Goal: Task Accomplishment & Management: Manage account settings

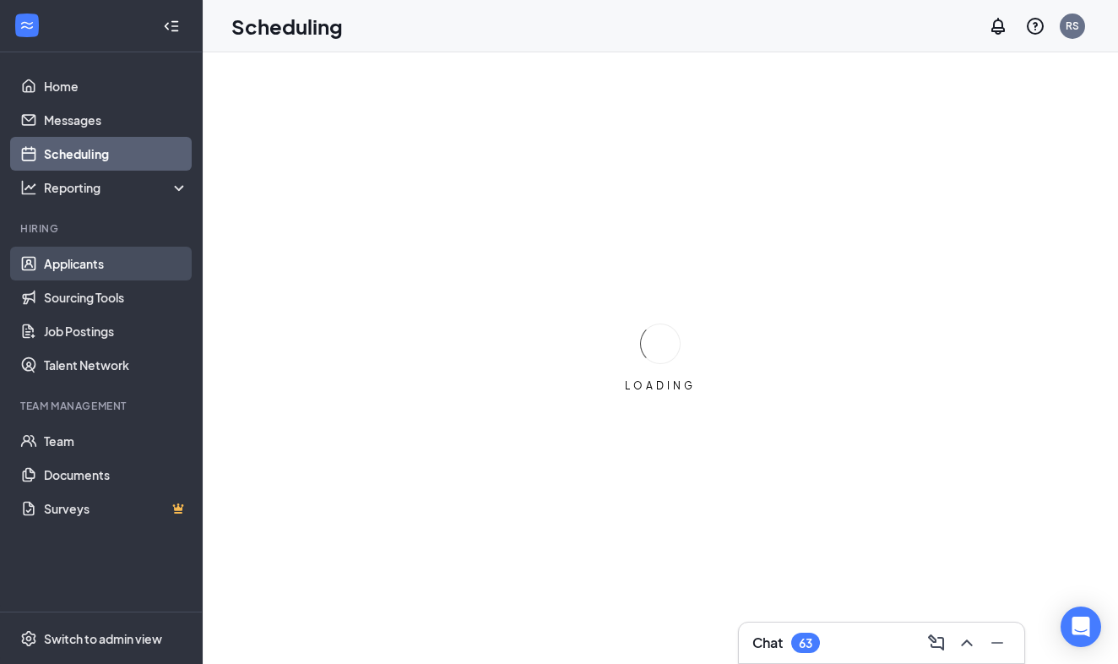
click at [57, 263] on link "Applicants" at bounding box center [116, 264] width 144 height 34
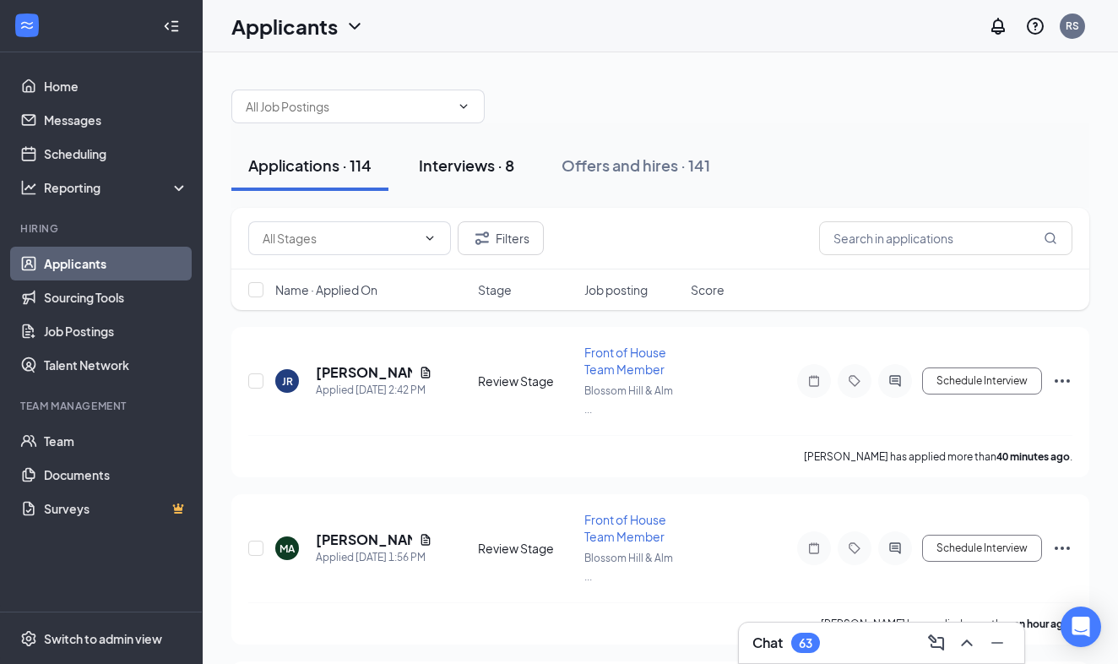
click at [462, 163] on div "Interviews · 8" at bounding box center [466, 165] width 95 height 21
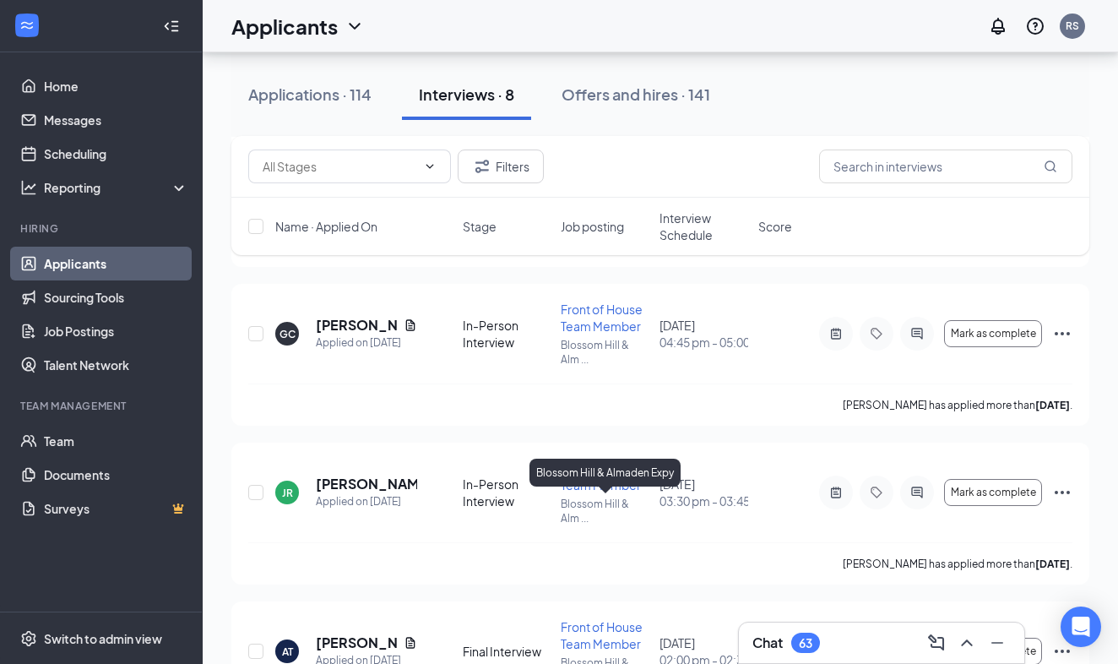
scroll to position [541, 0]
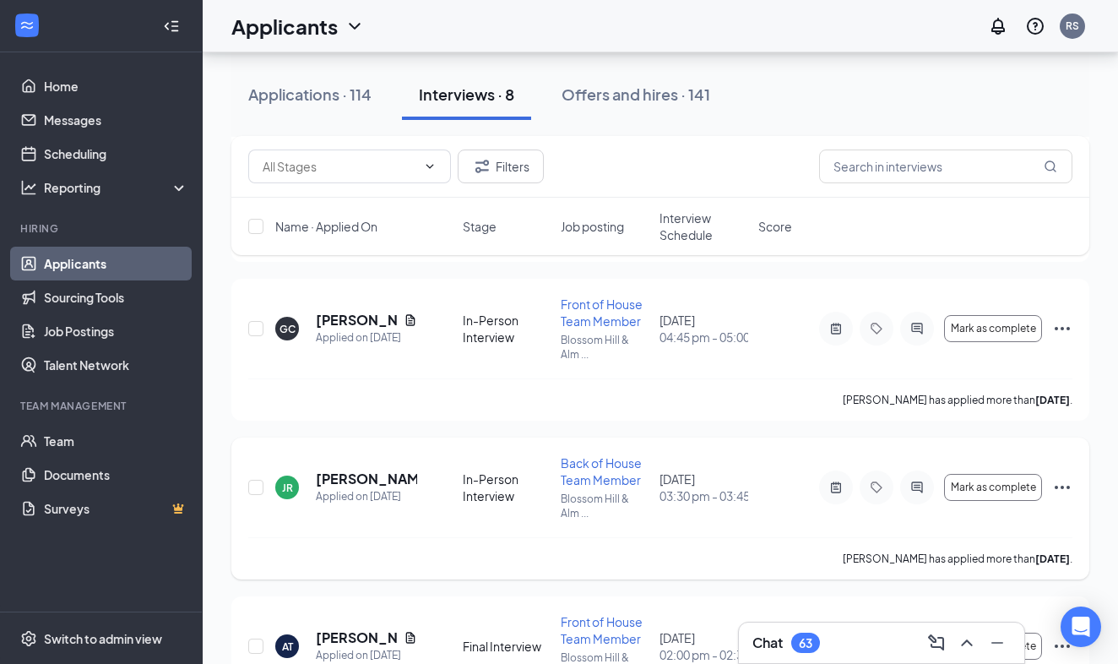
click at [287, 484] on div "JR" at bounding box center [287, 487] width 11 height 14
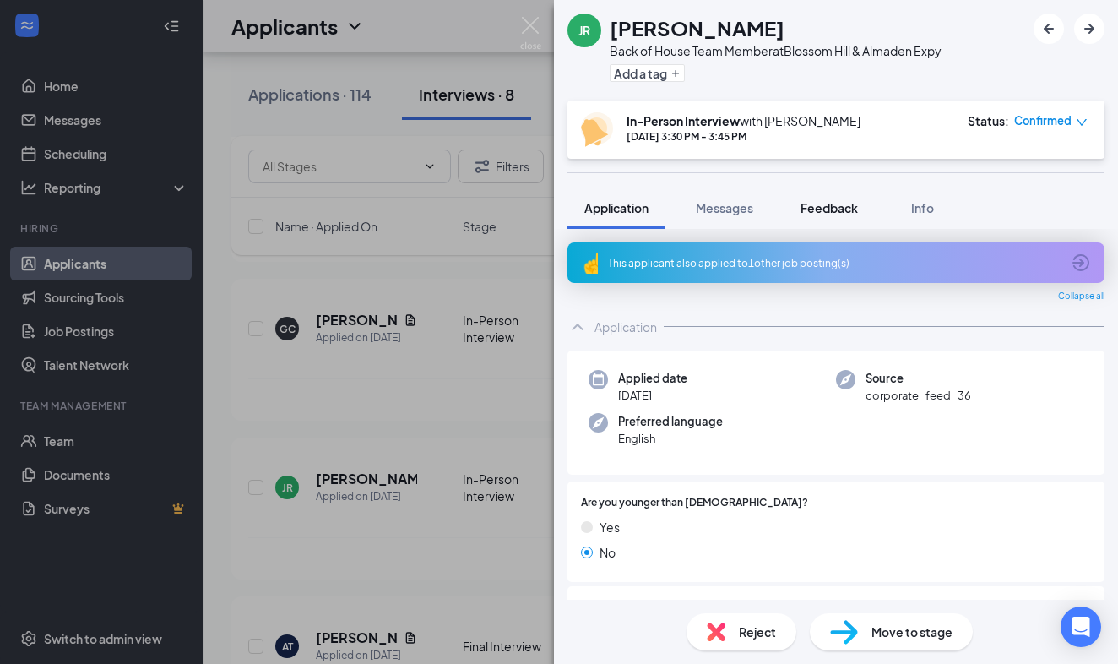
click at [832, 202] on span "Feedback" at bounding box center [828, 207] width 57 height 15
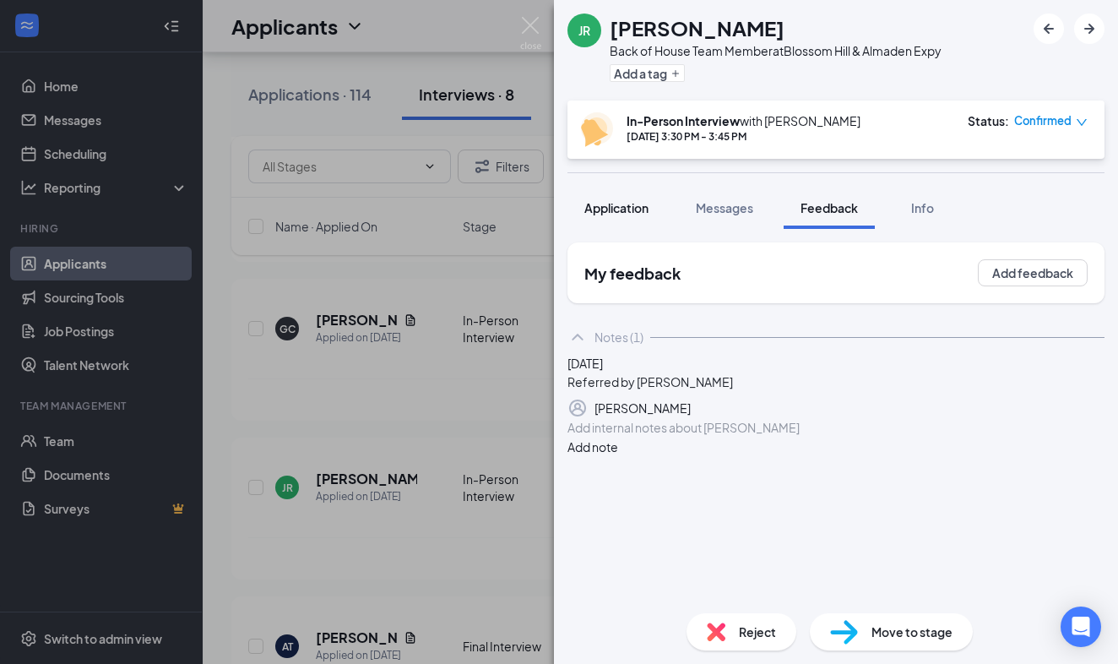
click at [600, 208] on span "Application" at bounding box center [616, 207] width 64 height 15
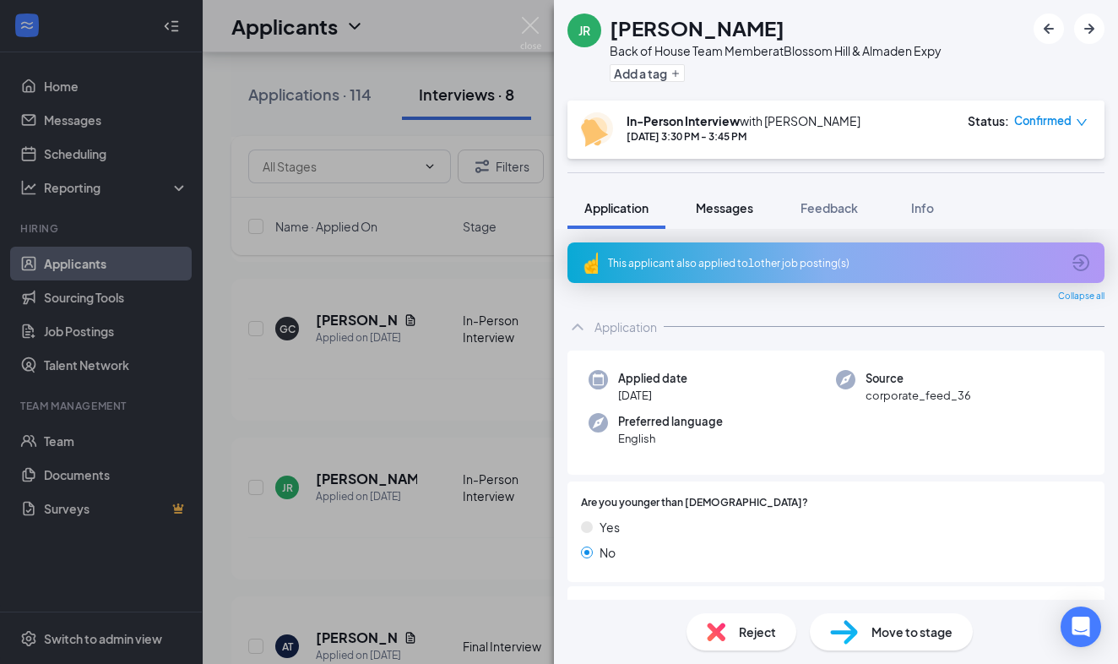
click at [731, 209] on span "Messages" at bounding box center [724, 207] width 57 height 15
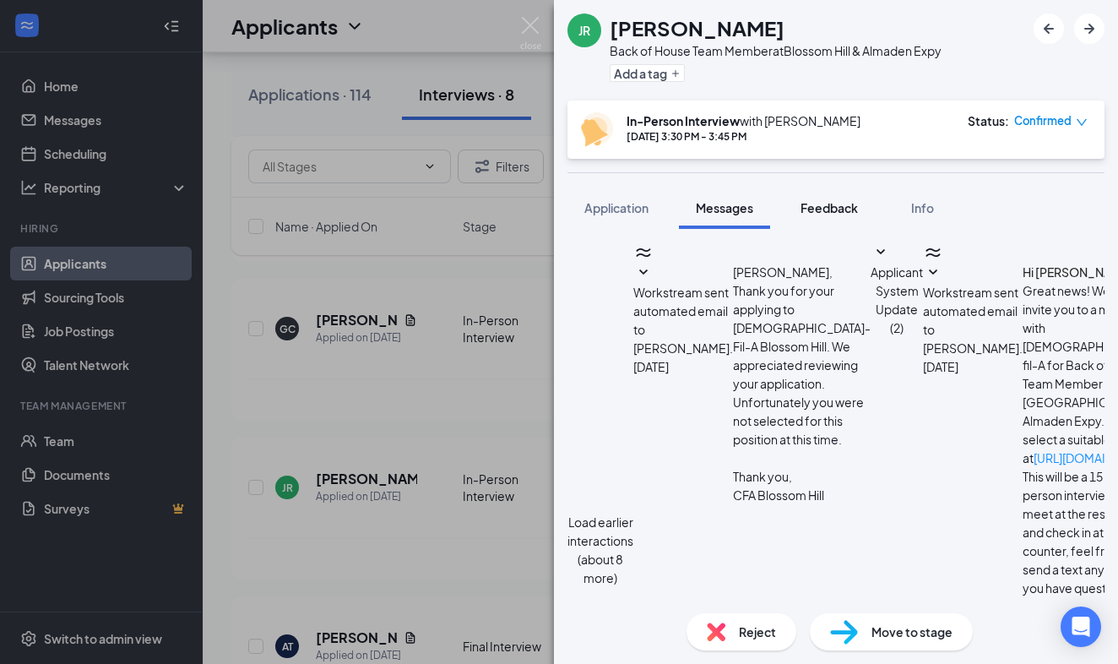
click at [827, 204] on span "Feedback" at bounding box center [828, 207] width 57 height 15
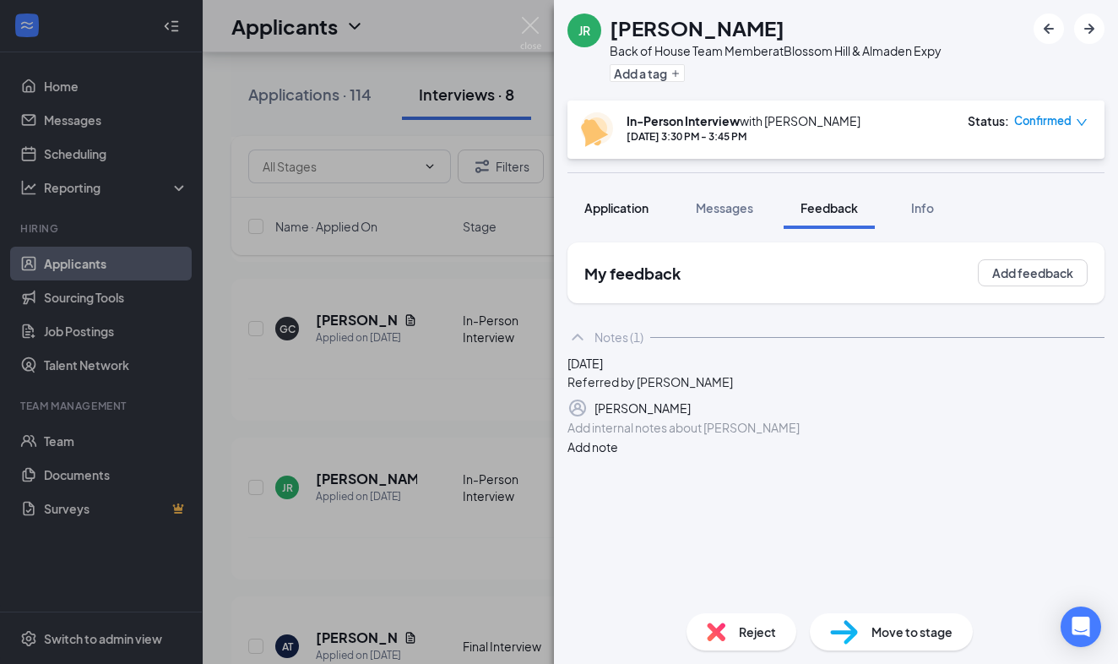
click at [605, 203] on span "Application" at bounding box center [616, 207] width 64 height 15
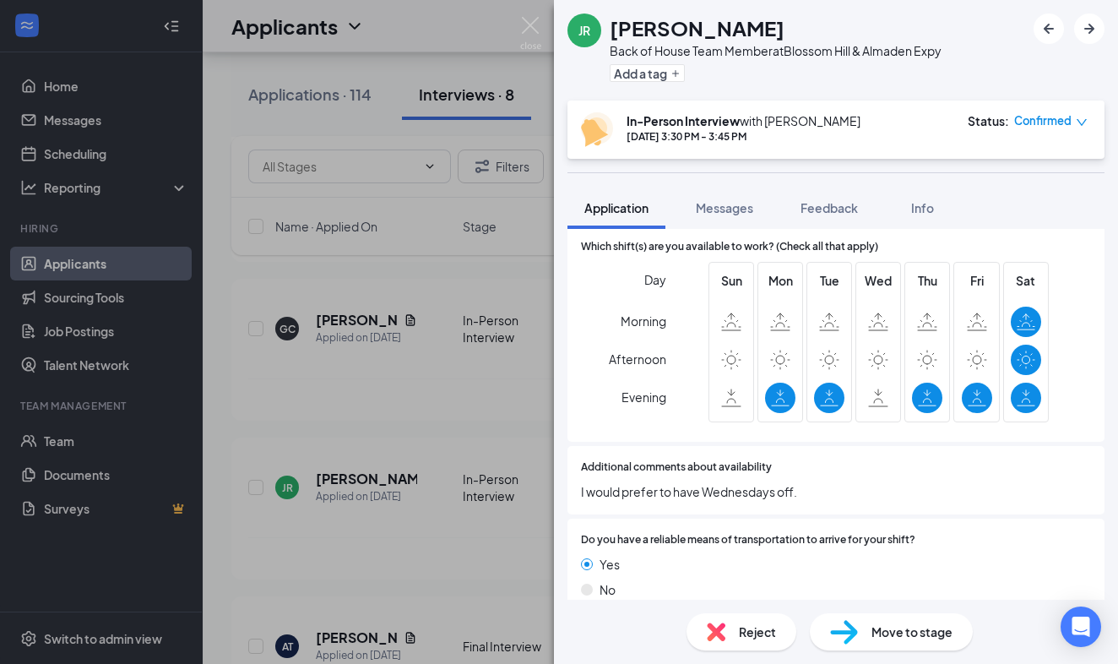
scroll to position [1010, 0]
click at [426, 382] on div "JR [PERSON_NAME] Back of House Team Member at [GEOGRAPHIC_DATA] & [PERSON_NAME]…" at bounding box center [559, 332] width 1118 height 664
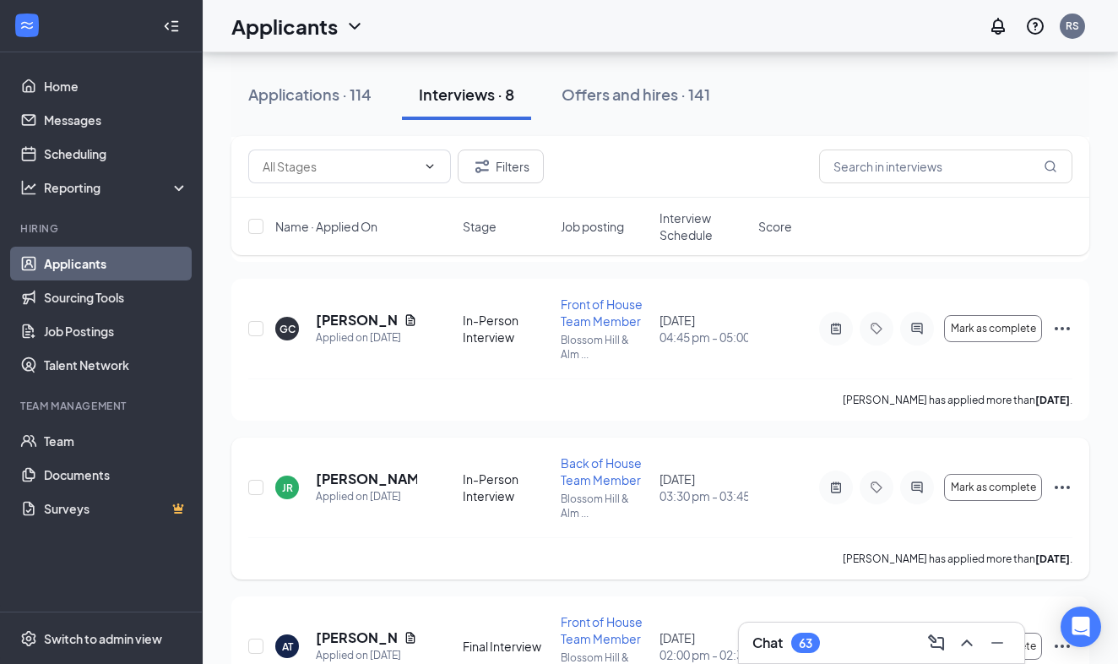
click at [290, 487] on div "JR" at bounding box center [287, 487] width 11 height 14
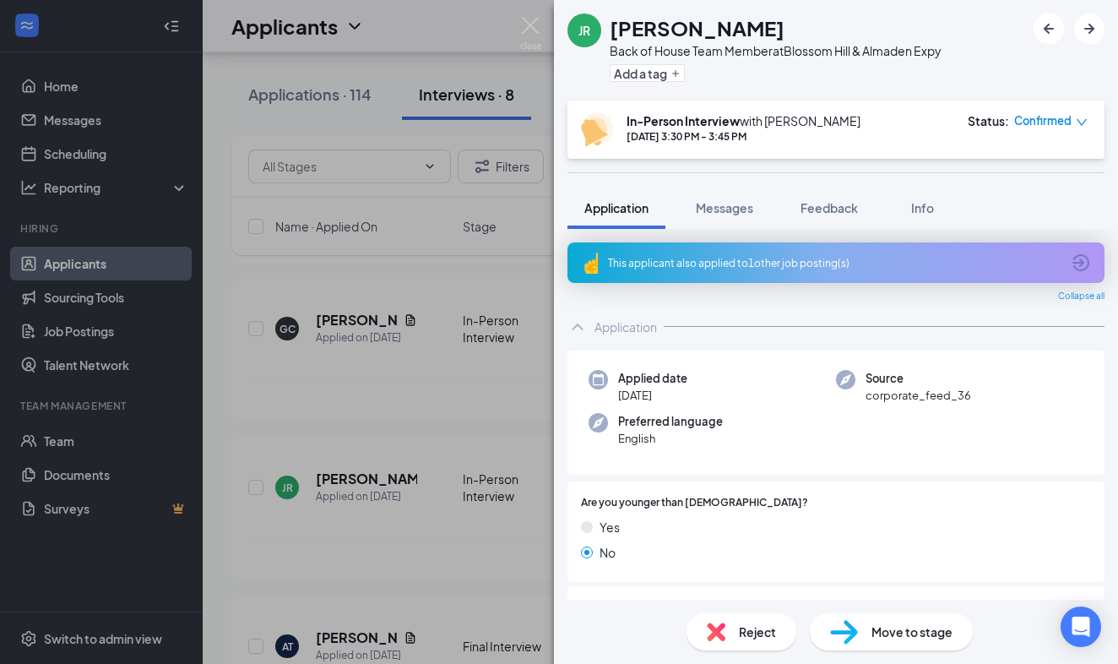
click at [833, 512] on div "Are you younger than [DEMOGRAPHIC_DATA]? Yes No" at bounding box center [836, 531] width 510 height 73
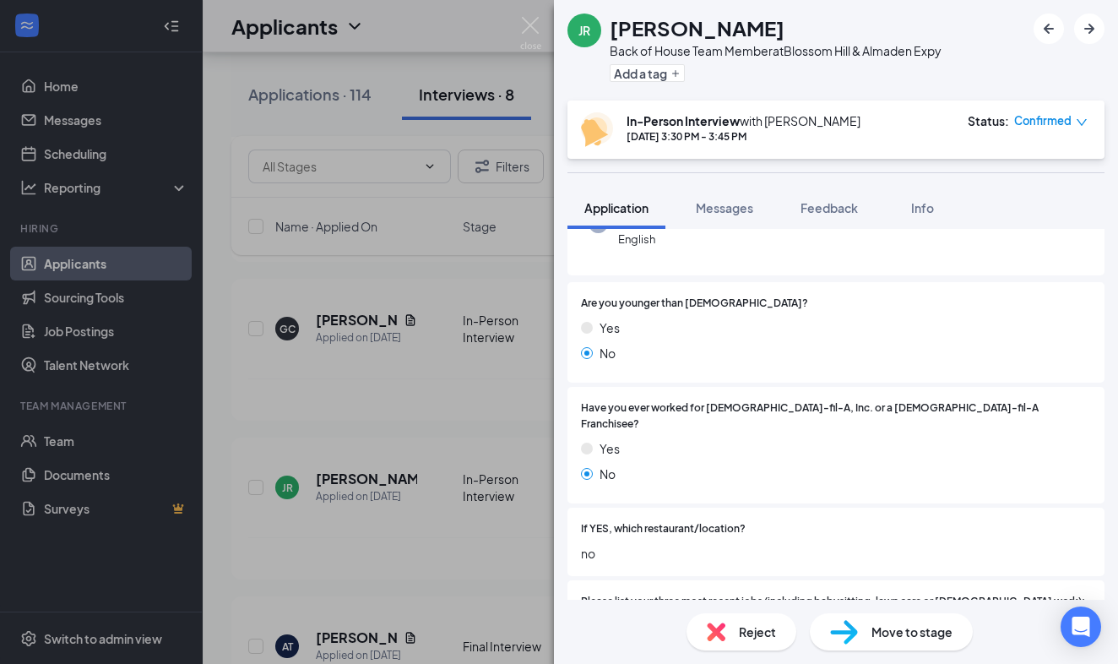
scroll to position [230, 0]
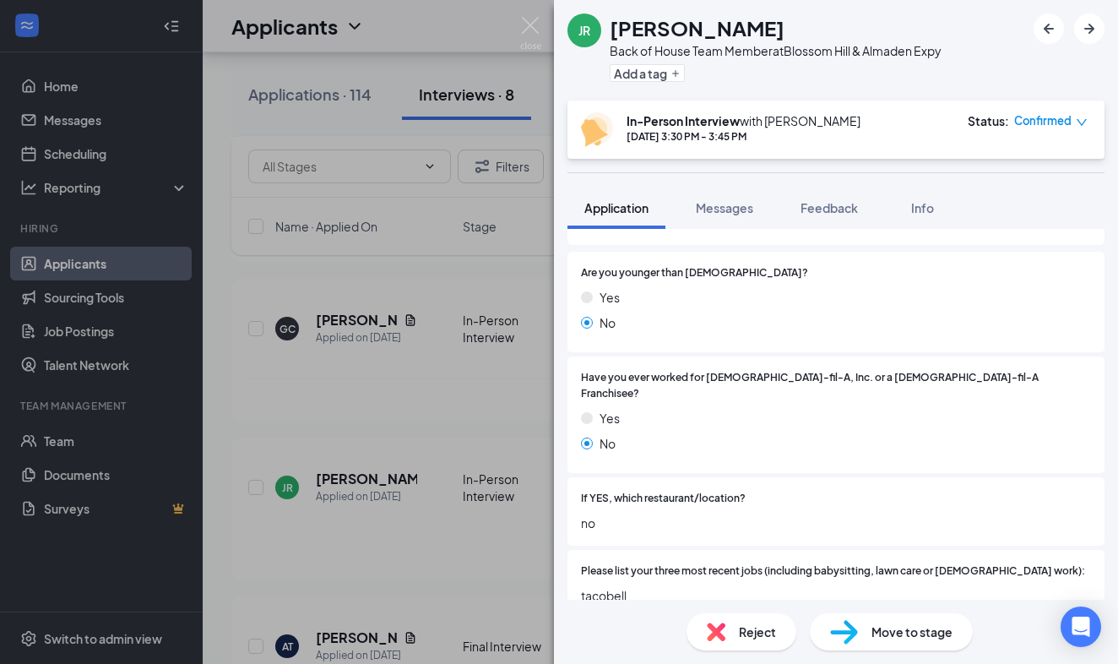
click at [936, 434] on div "No" at bounding box center [836, 443] width 510 height 19
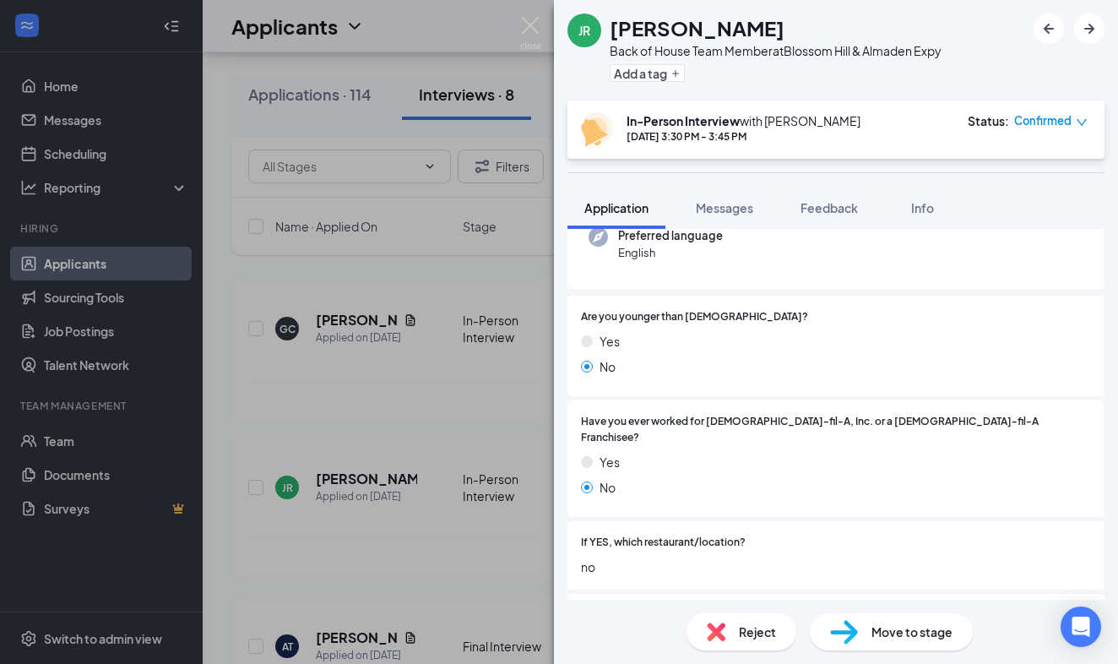
scroll to position [181, 0]
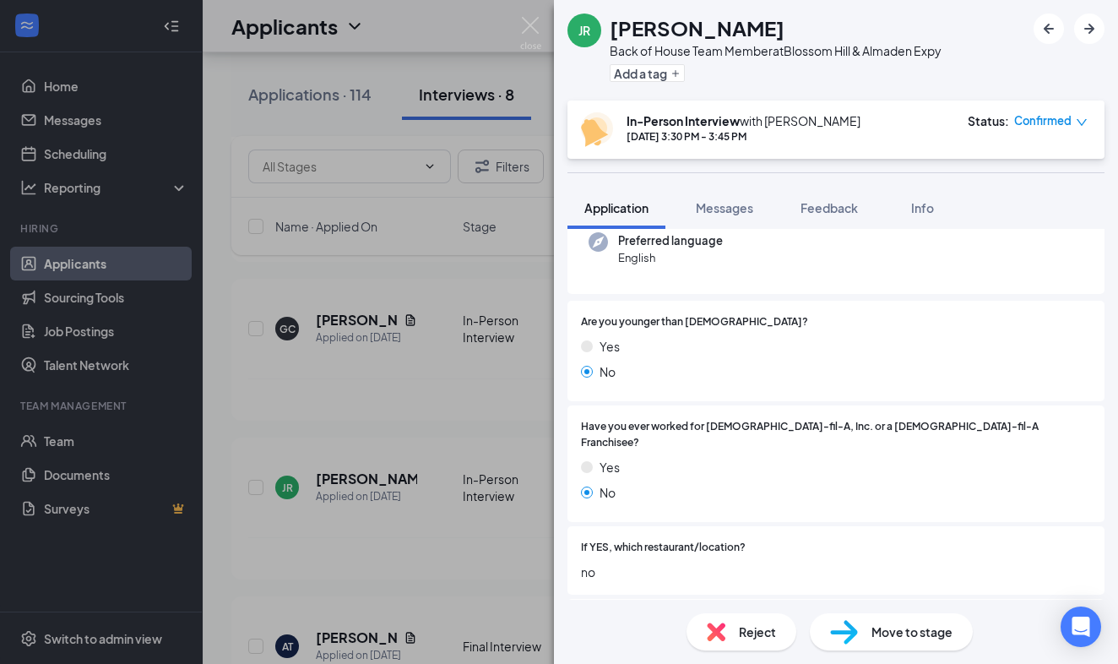
click at [479, 411] on div "JR [PERSON_NAME] Back of House Team Member at [GEOGRAPHIC_DATA] & [PERSON_NAME]…" at bounding box center [559, 332] width 1118 height 664
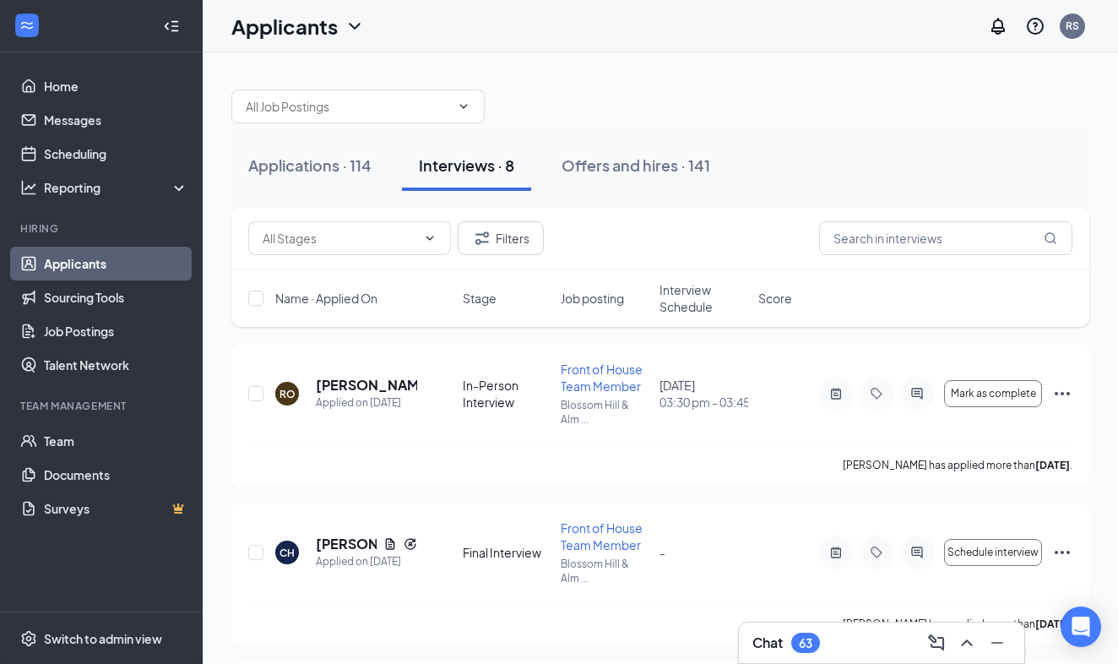
click at [784, 115] on div at bounding box center [660, 98] width 858 height 51
click at [687, 226] on div "Filters" at bounding box center [660, 238] width 824 height 34
click at [791, 90] on div at bounding box center [660, 98] width 858 height 51
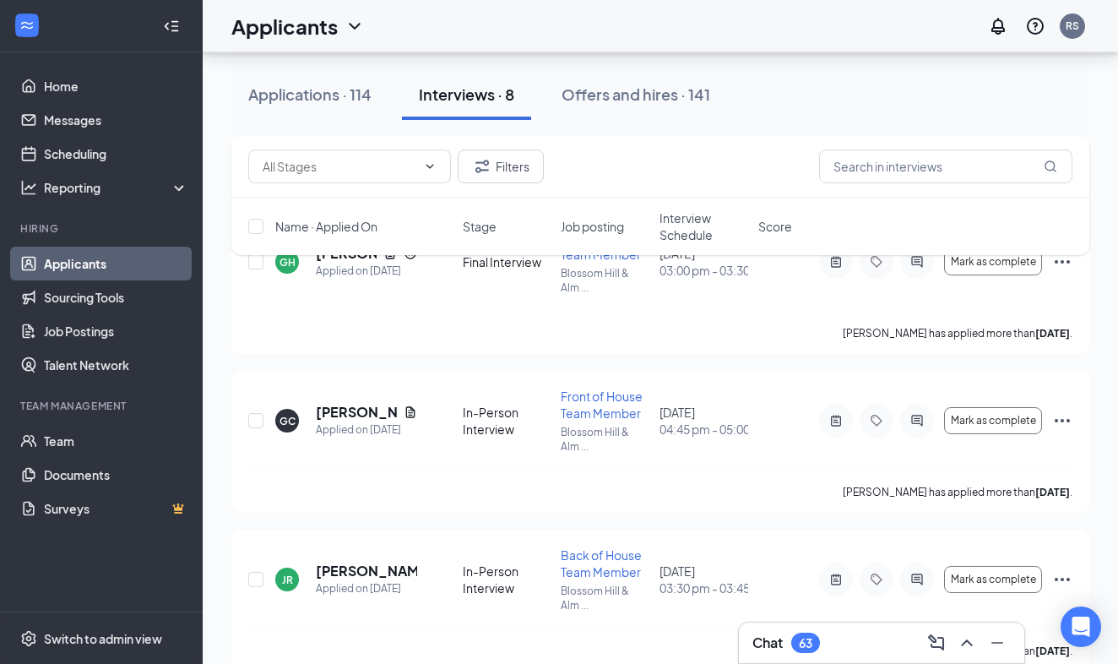
scroll to position [652, 0]
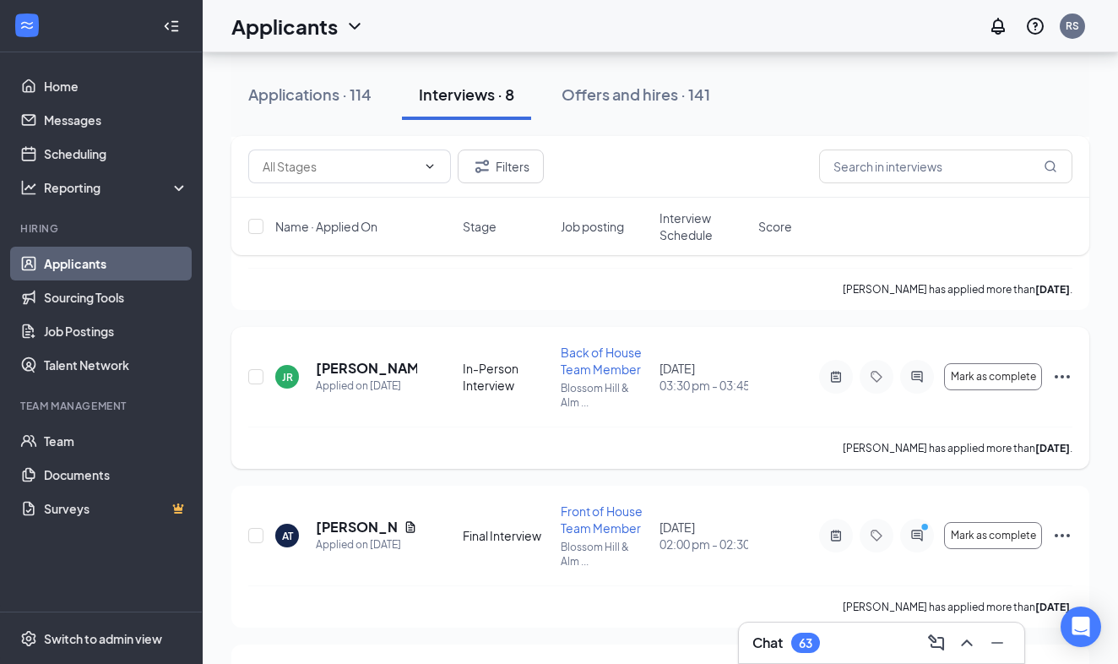
click at [289, 377] on div "JR" at bounding box center [287, 377] width 11 height 14
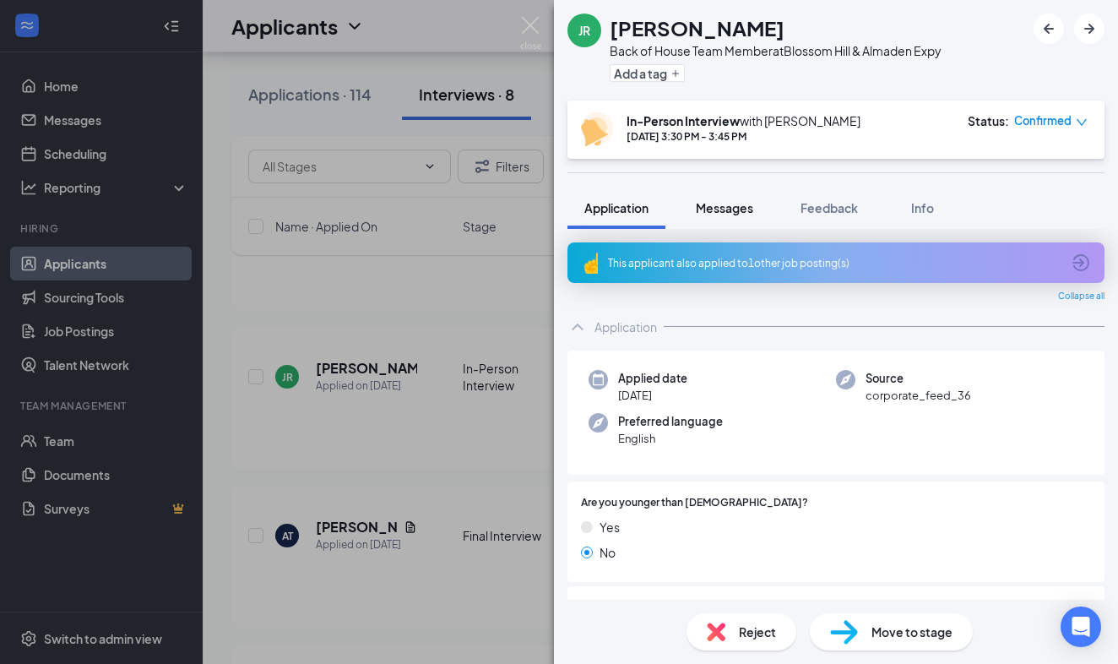
click at [723, 212] on span "Messages" at bounding box center [724, 207] width 57 height 15
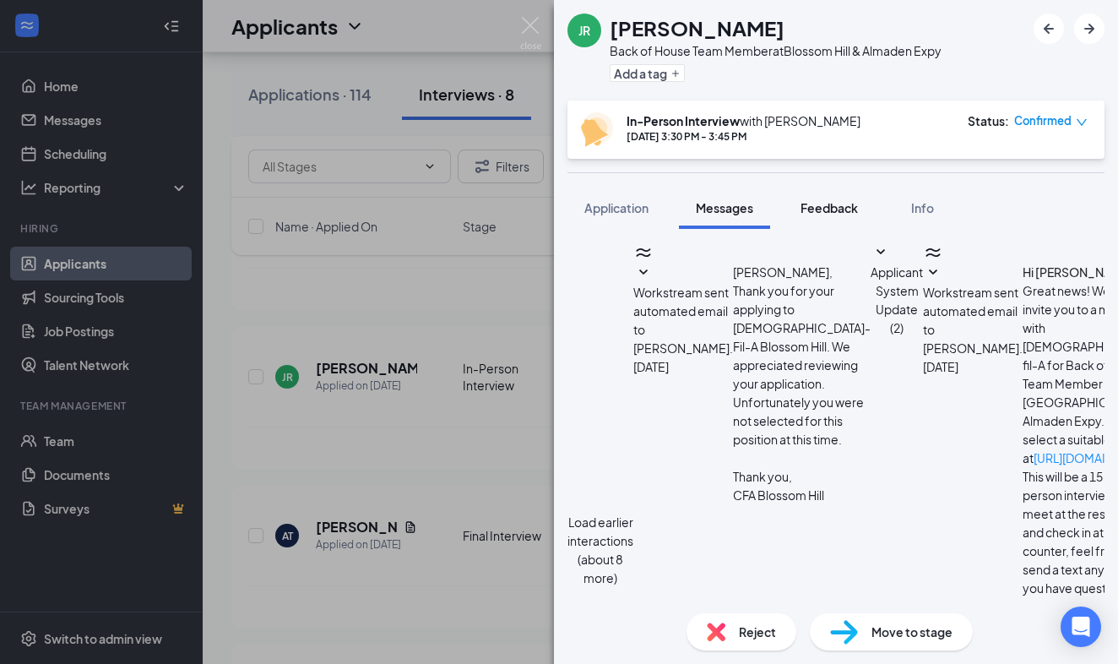
scroll to position [524, 0]
click at [827, 209] on span "Feedback" at bounding box center [828, 207] width 57 height 15
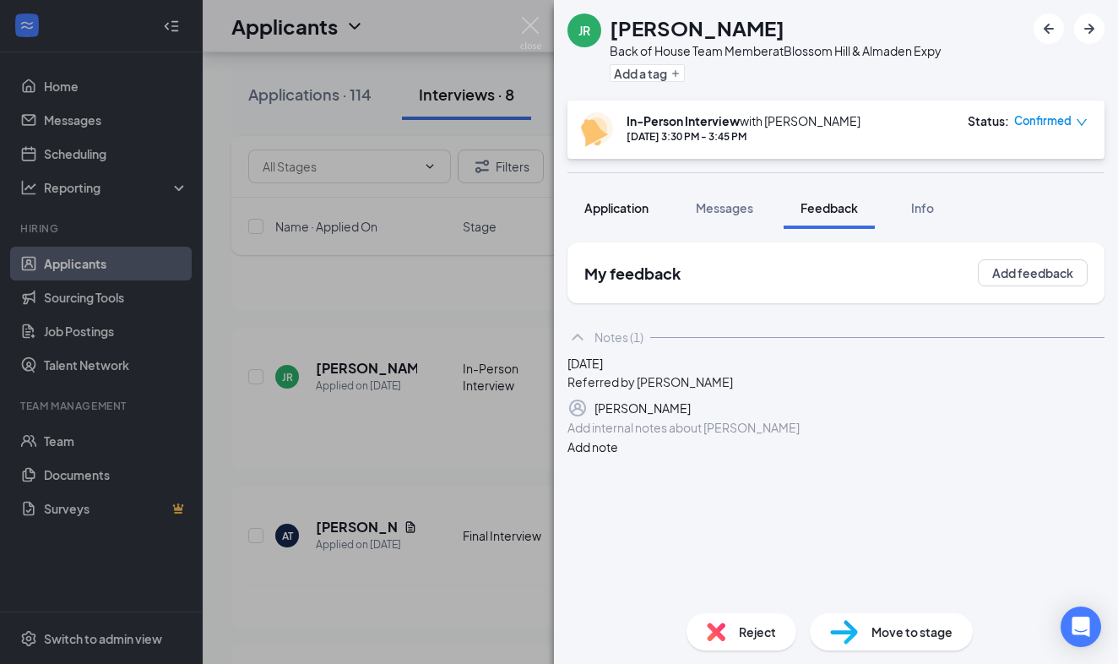
click at [604, 209] on span "Application" at bounding box center [616, 207] width 64 height 15
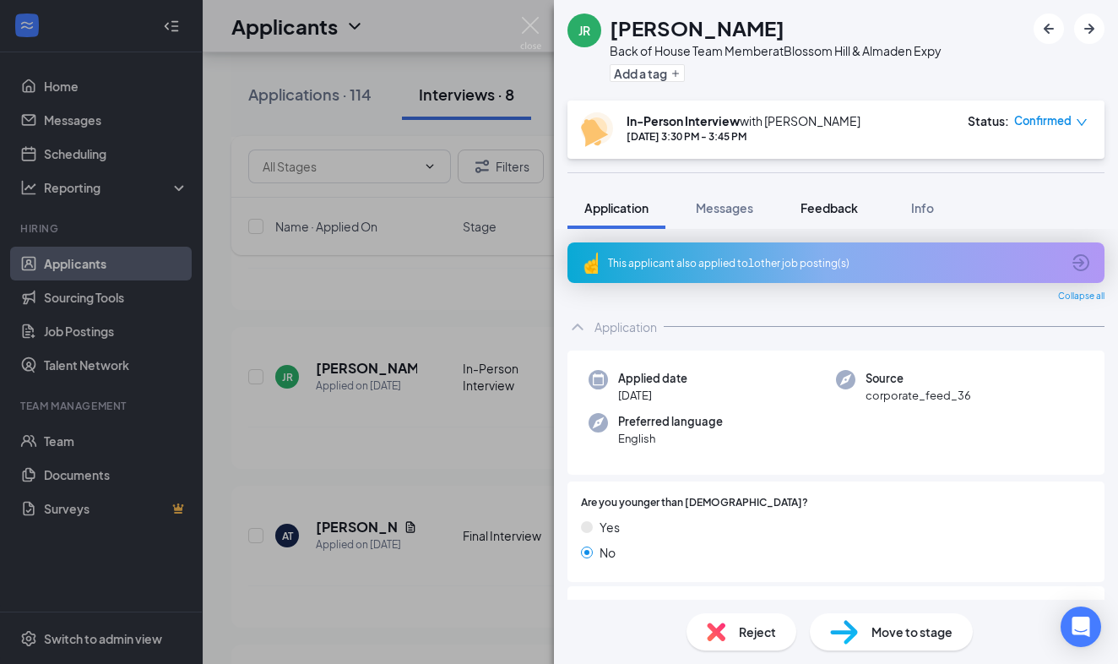
click at [846, 208] on span "Feedback" at bounding box center [828, 207] width 57 height 15
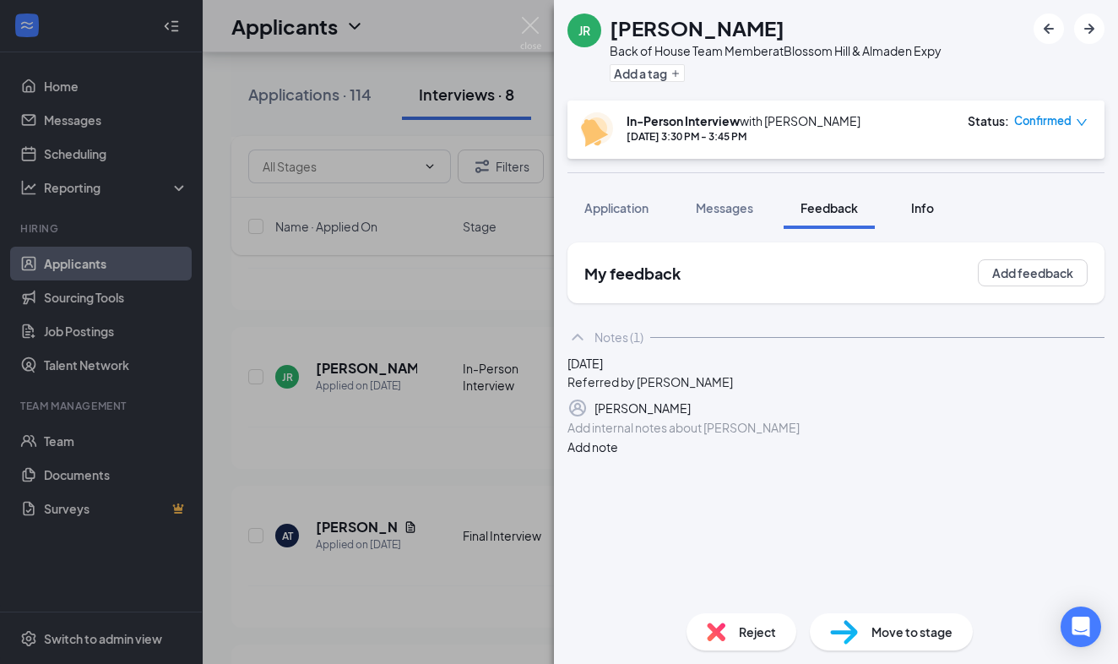
click at [925, 210] on span "Info" at bounding box center [922, 207] width 23 height 15
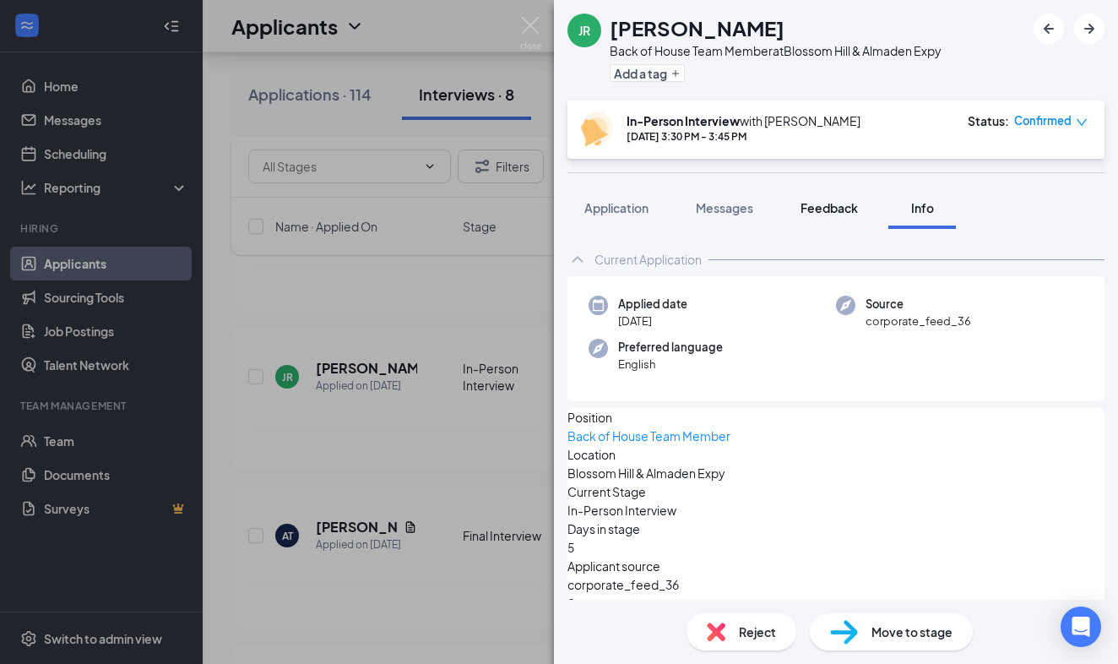
click at [830, 211] on span "Feedback" at bounding box center [828, 207] width 57 height 15
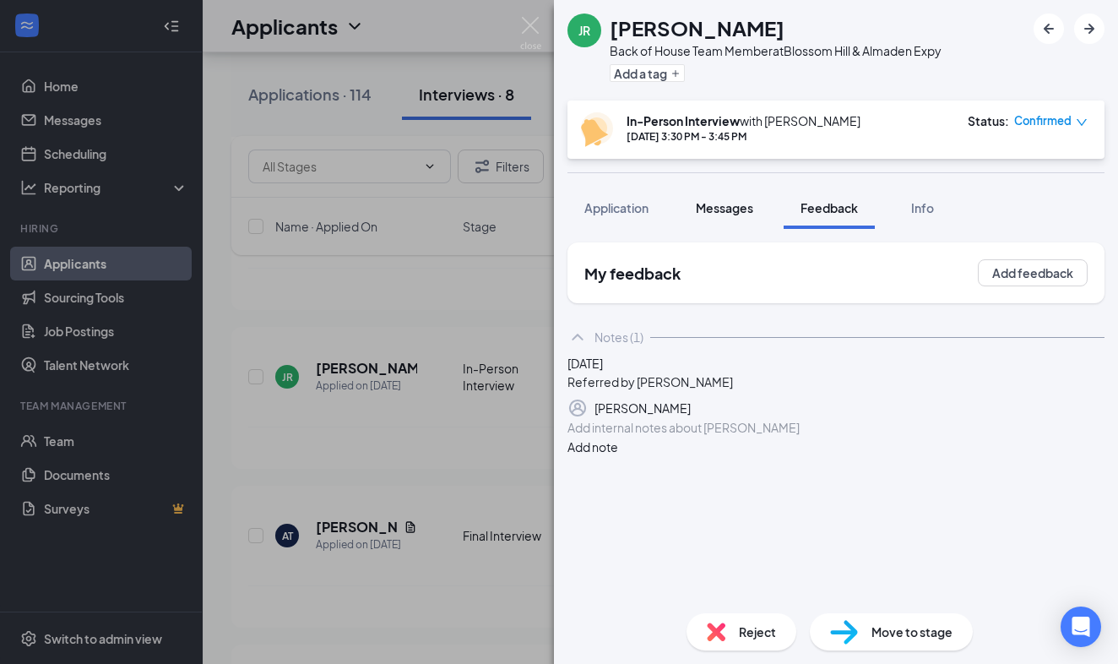
click at [721, 208] on span "Messages" at bounding box center [724, 207] width 57 height 15
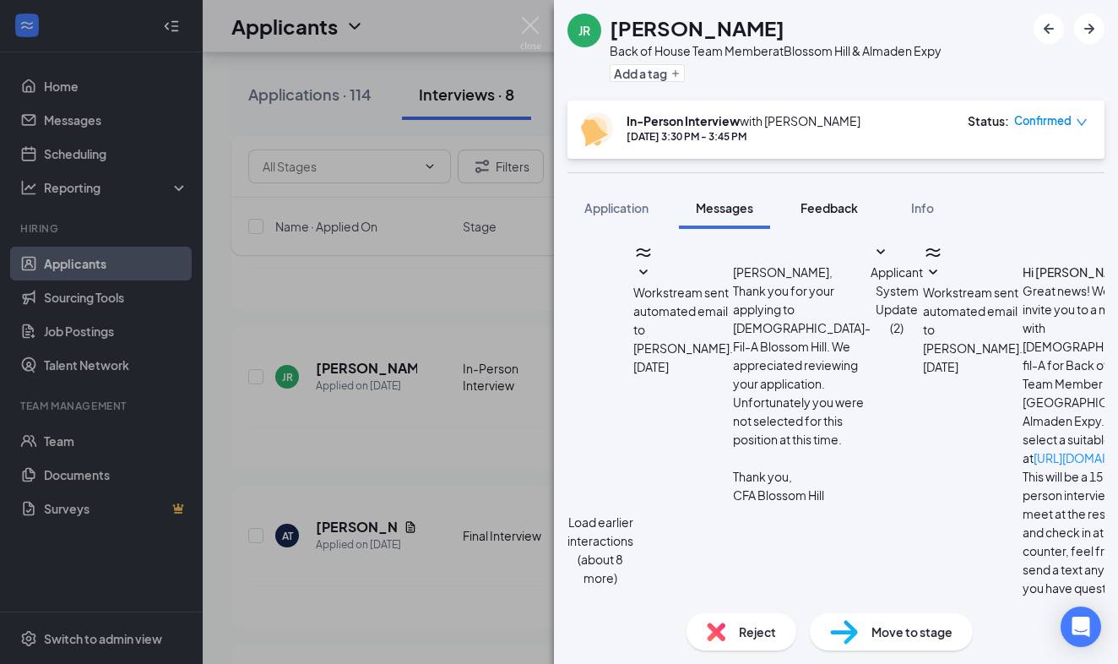
scroll to position [524, 0]
click at [834, 209] on span "Feedback" at bounding box center [828, 207] width 57 height 15
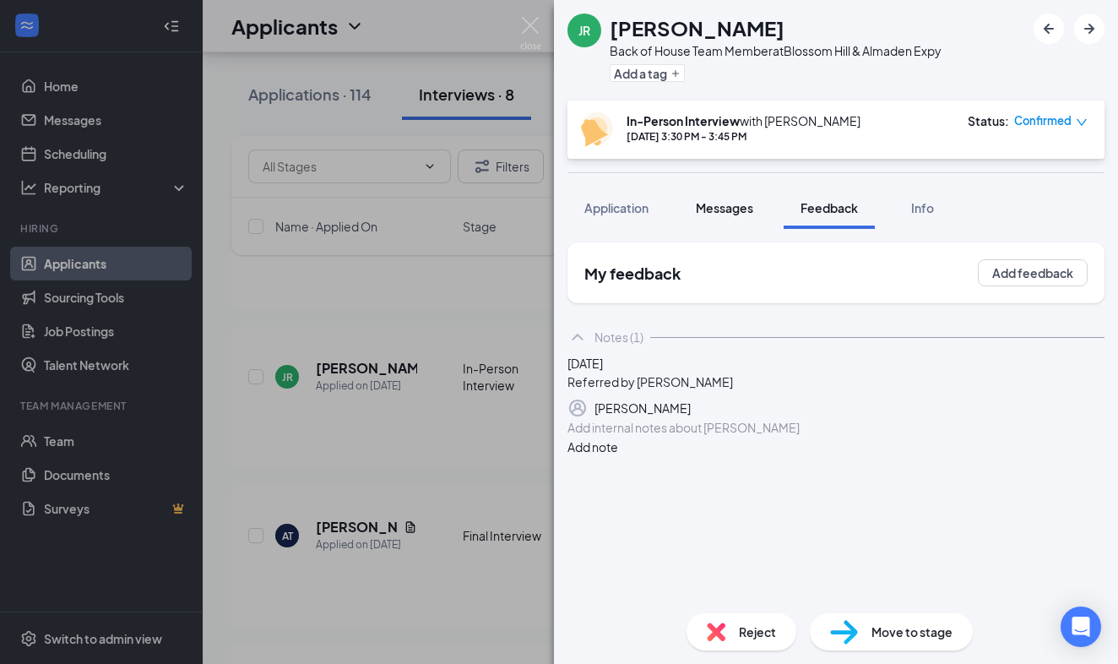
click at [713, 205] on span "Messages" at bounding box center [724, 207] width 57 height 15
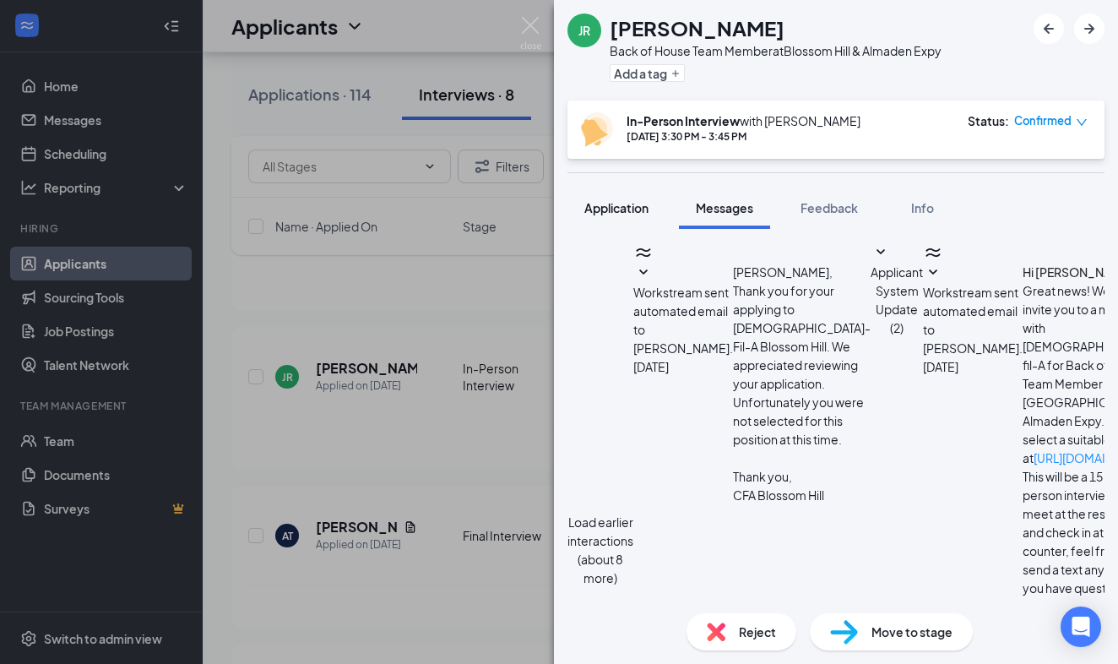
scroll to position [524, 0]
click at [598, 214] on span "Application" at bounding box center [616, 207] width 64 height 15
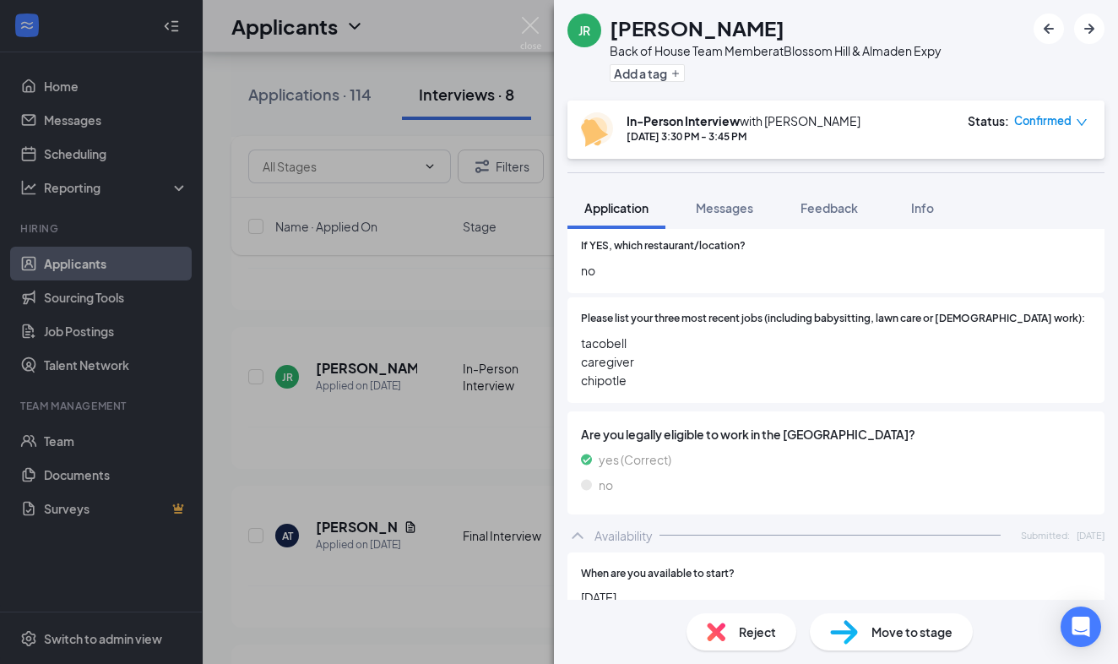
scroll to position [341, 0]
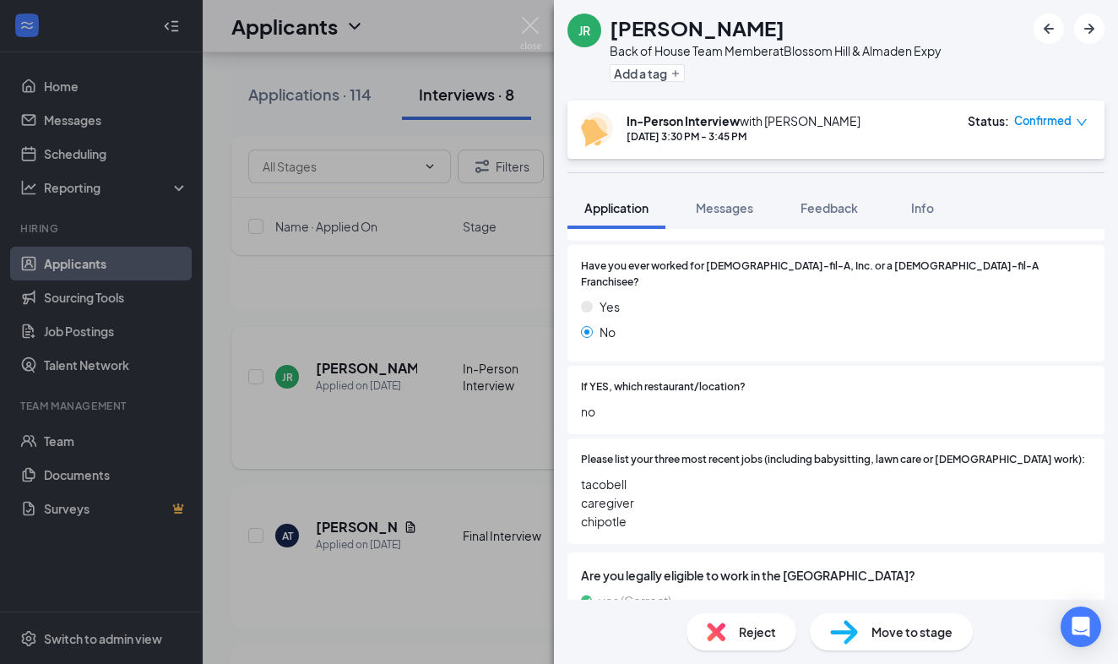
click at [497, 332] on div "JR [PERSON_NAME] Back of House Team Member at [GEOGRAPHIC_DATA] & [PERSON_NAME]…" at bounding box center [559, 332] width 1118 height 664
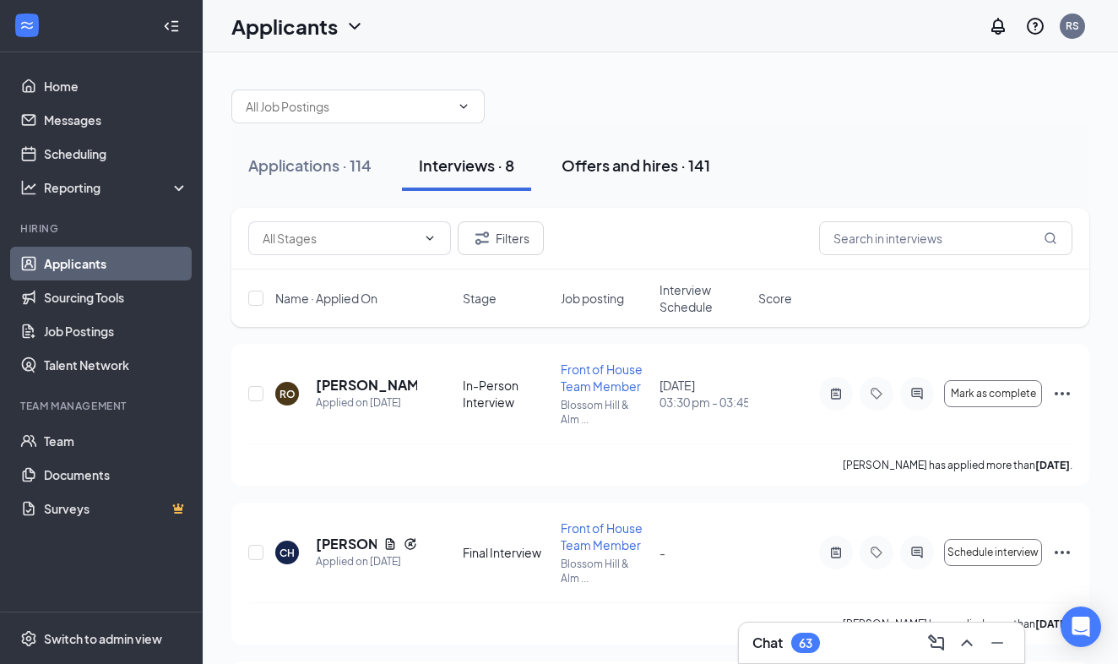
click at [635, 157] on div "Offers and hires · 141" at bounding box center [636, 165] width 149 height 21
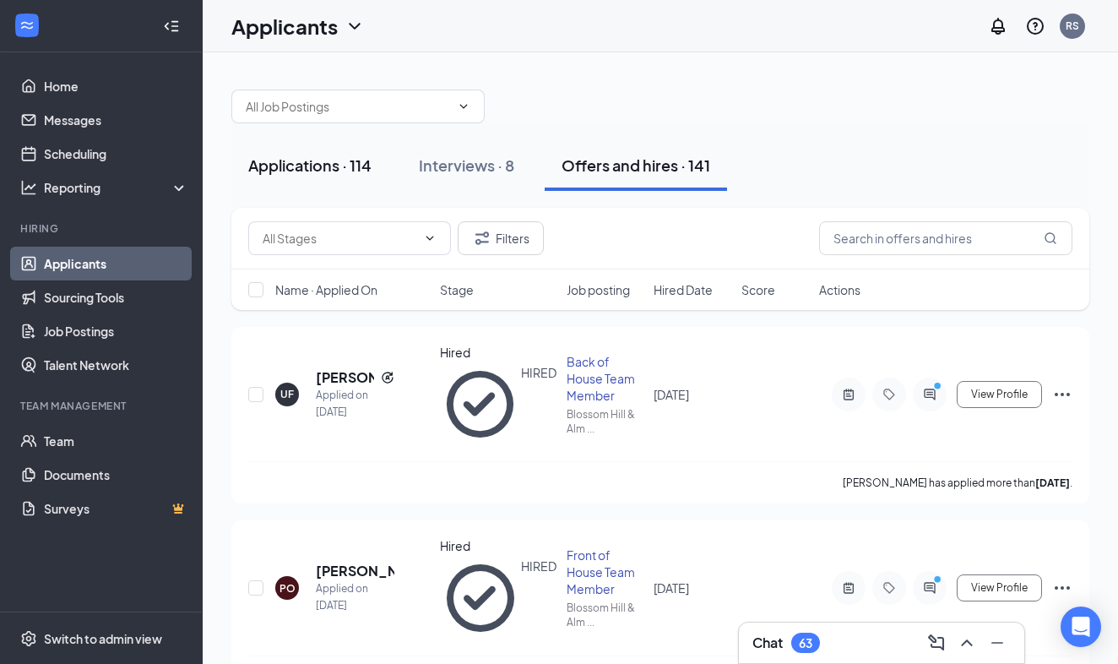
click at [337, 165] on div "Applications · 114" at bounding box center [309, 165] width 123 height 21
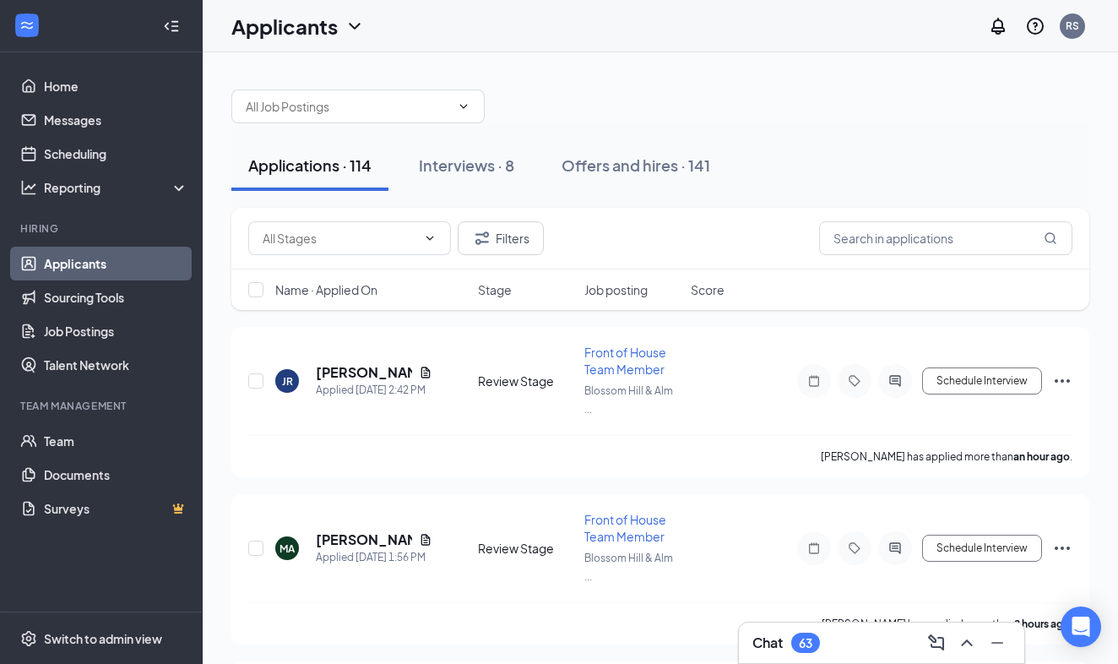
click at [698, 237] on div "Filters" at bounding box center [660, 238] width 824 height 34
click at [466, 169] on div "Interviews · 8" at bounding box center [466, 165] width 95 height 21
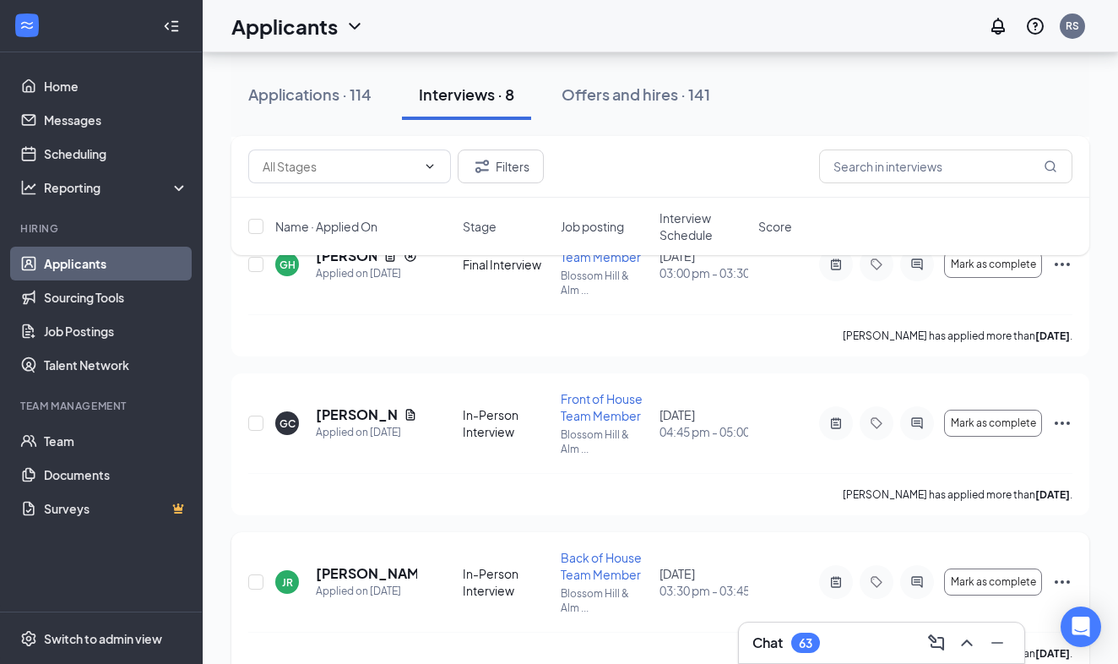
scroll to position [441, 0]
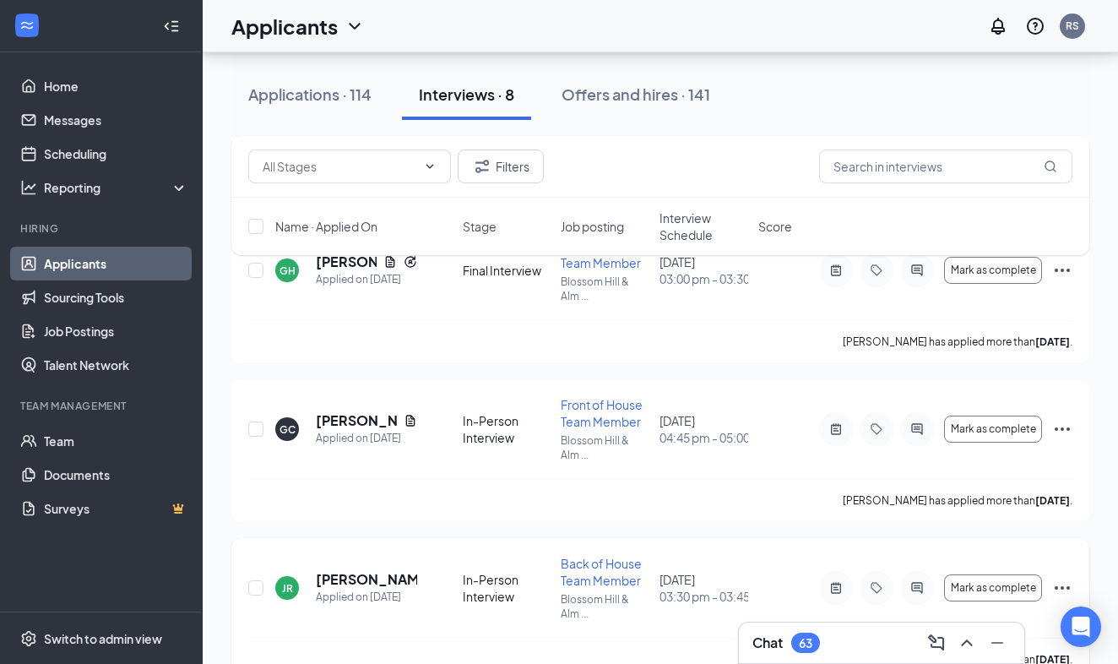
click at [285, 591] on div "JR" at bounding box center [287, 588] width 11 height 14
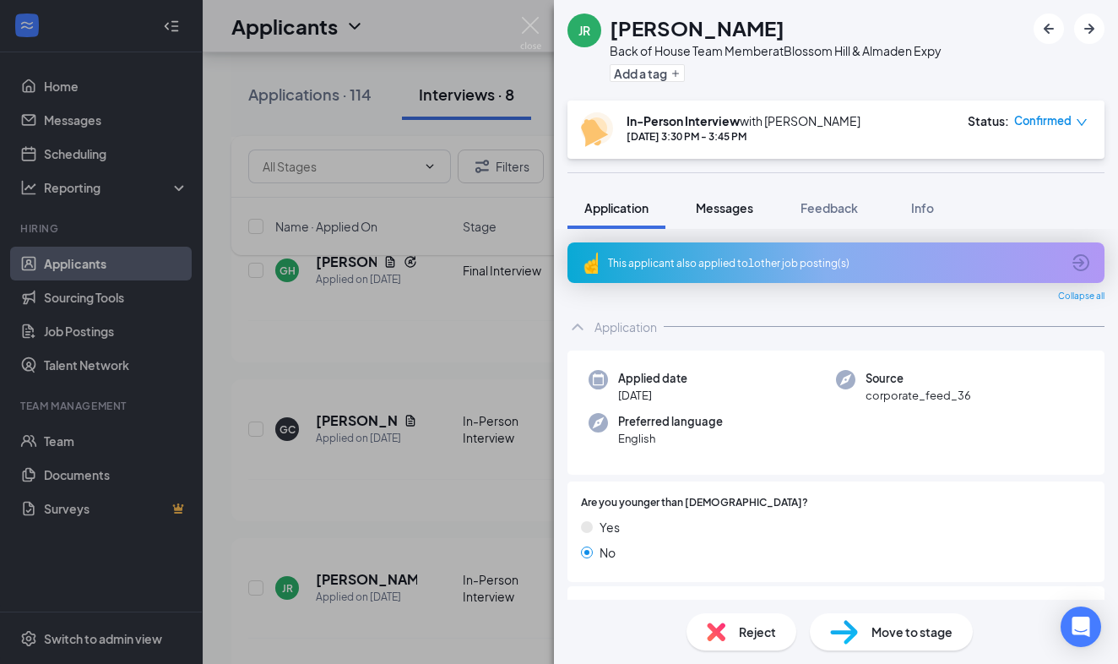
click at [744, 215] on div "Messages" at bounding box center [724, 207] width 57 height 17
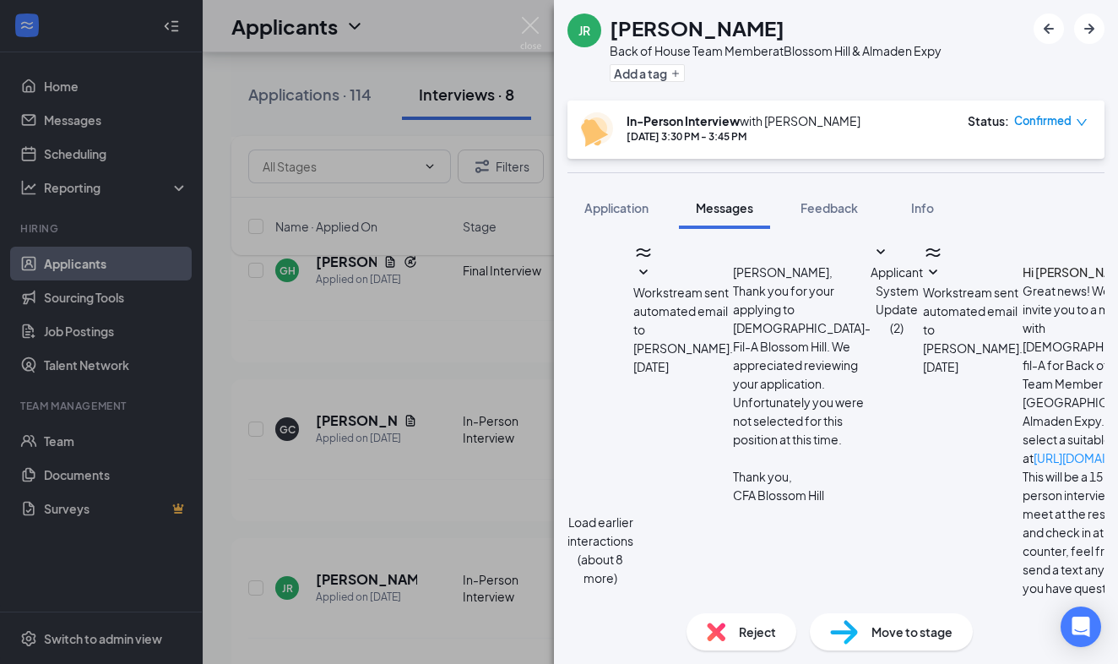
scroll to position [524, 0]
click at [846, 209] on span "Feedback" at bounding box center [828, 207] width 57 height 15
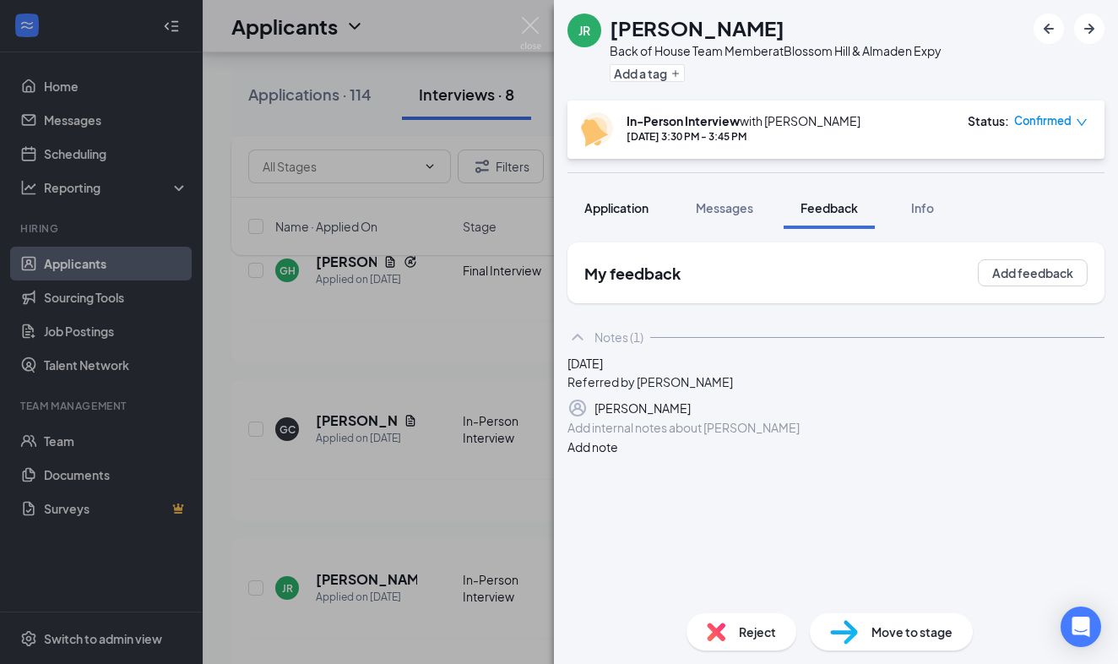
click at [629, 214] on span "Application" at bounding box center [616, 207] width 64 height 15
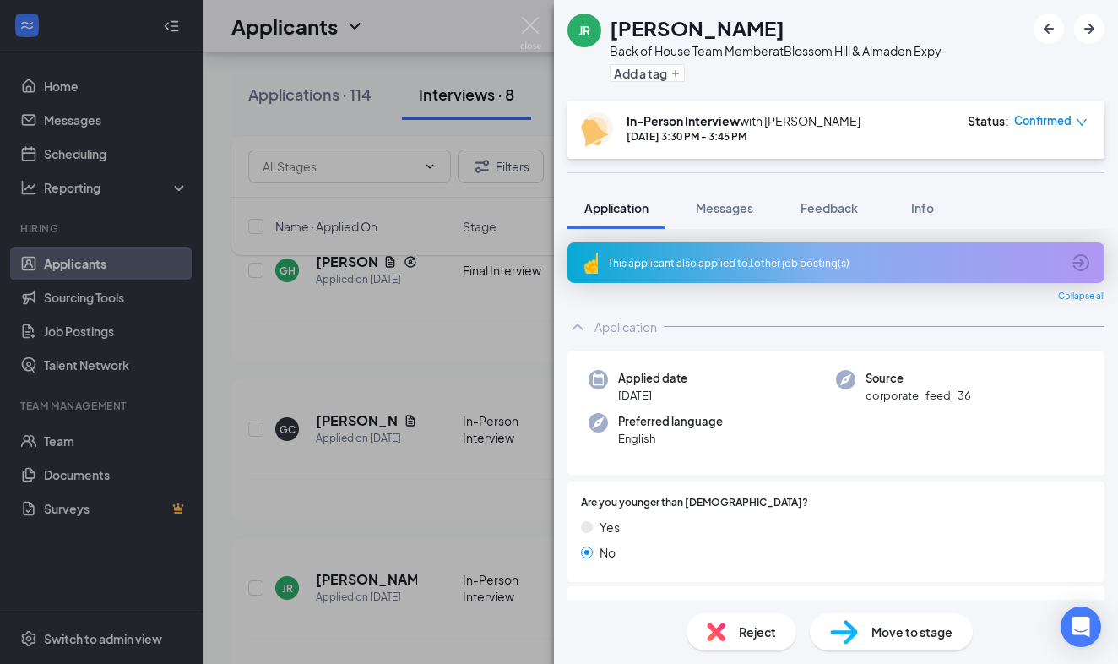
click at [486, 284] on div "JR [PERSON_NAME] Back of House Team Member at [GEOGRAPHIC_DATA] & [PERSON_NAME]…" at bounding box center [559, 332] width 1118 height 664
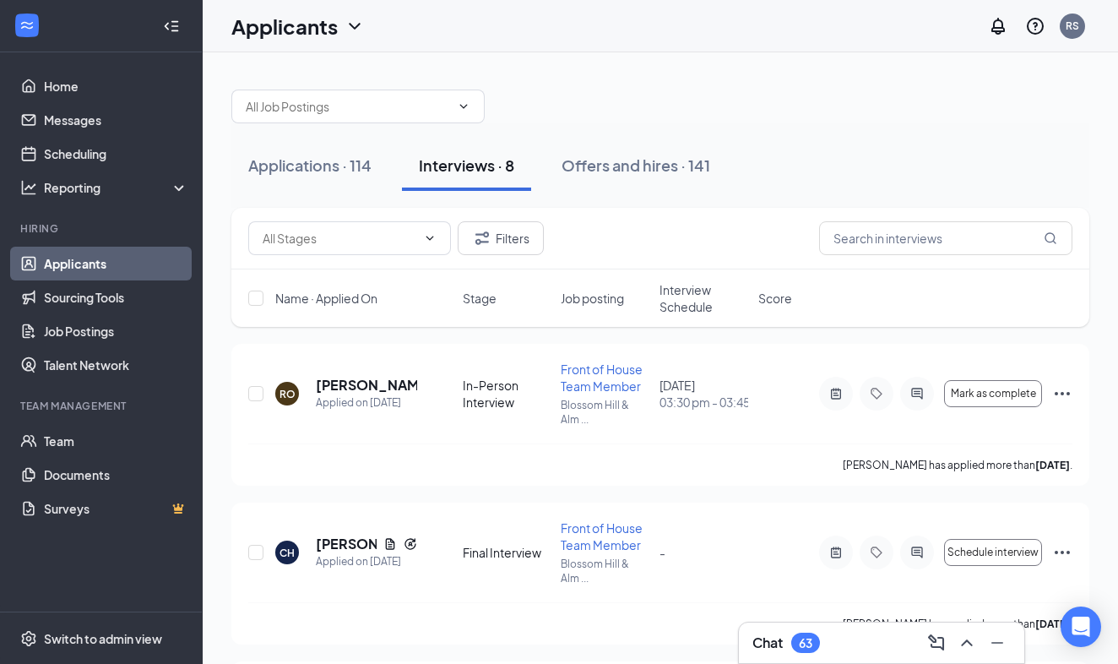
click at [858, 139] on div "Applications · 114 Interviews · 8 Offers and hires · 141" at bounding box center [660, 165] width 858 height 84
click at [851, 122] on div at bounding box center [660, 98] width 858 height 51
click at [779, 165] on div "Applications · 114 Interviews · 8 Offers and hires · 141" at bounding box center [660, 165] width 858 height 51
